Goal: Information Seeking & Learning: Find specific page/section

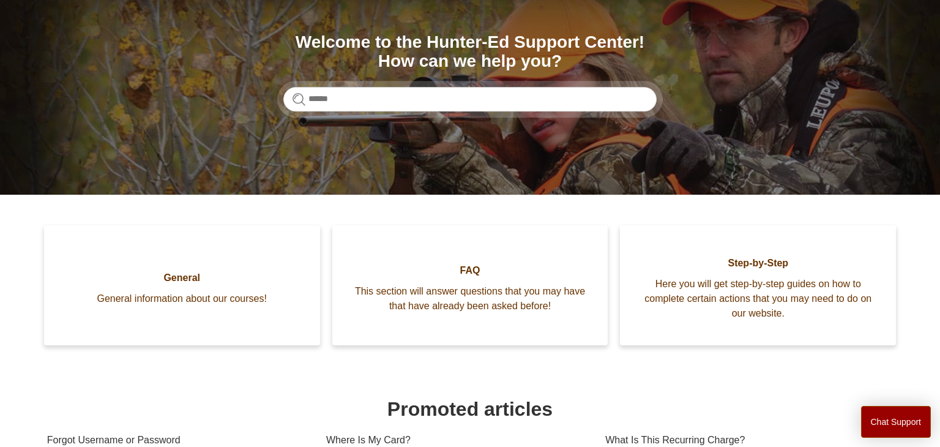
scroll to position [131, 0]
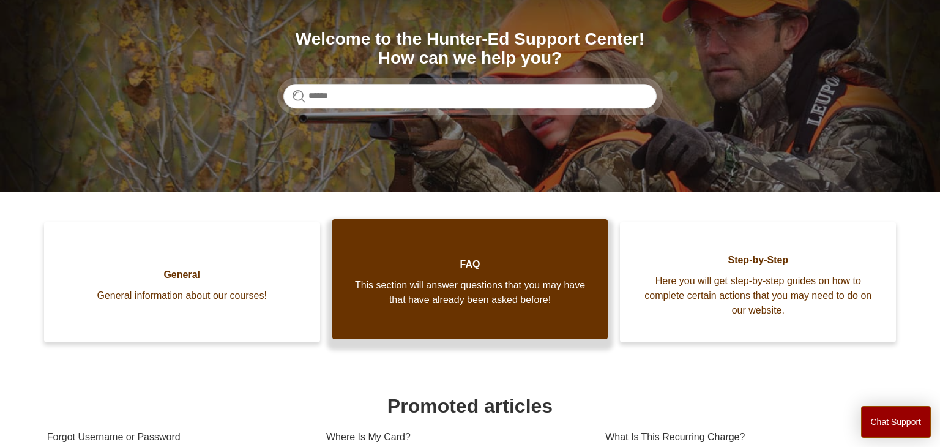
click at [467, 248] on link "FAQ This section will answer questions that you may have that have already been…" at bounding box center [470, 279] width 276 height 120
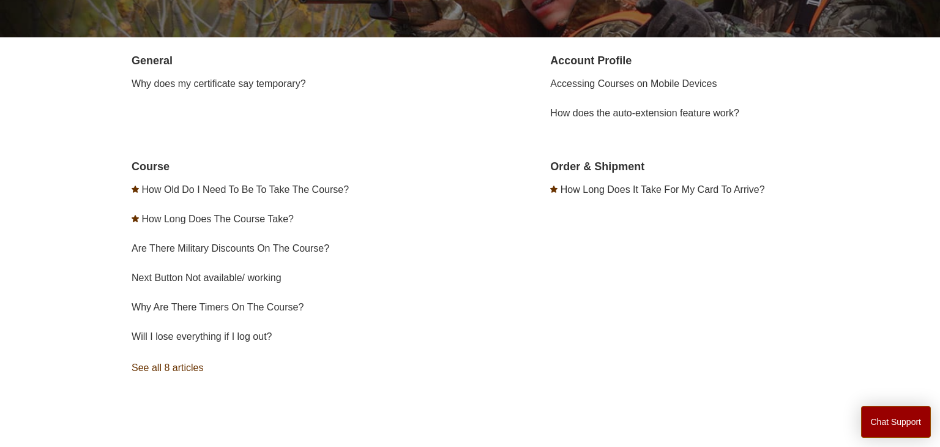
scroll to position [219, 0]
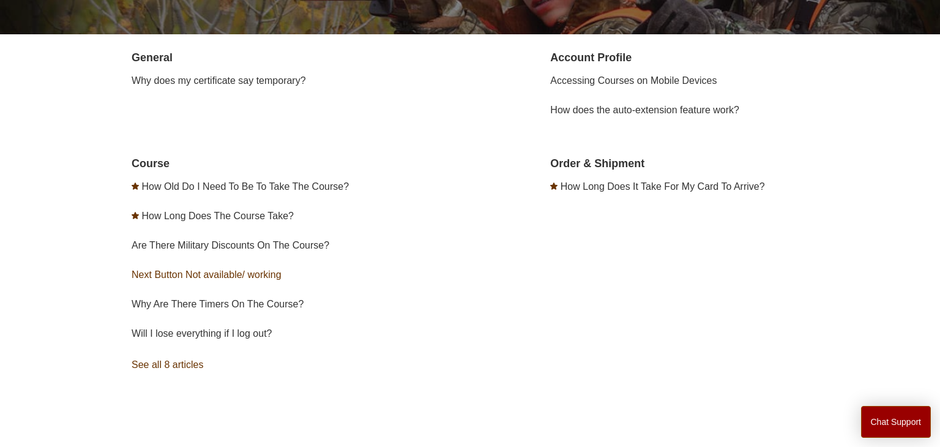
click at [247, 275] on link "Next Button Not available/ working" at bounding box center [207, 274] width 150 height 10
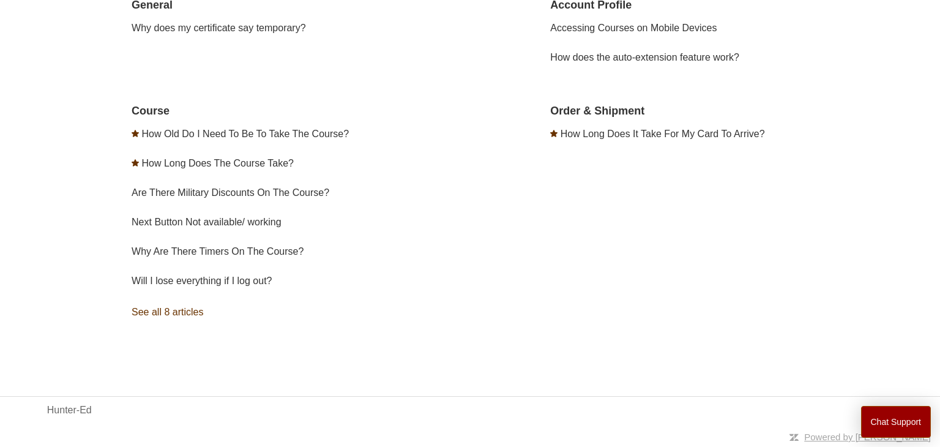
scroll to position [0, 0]
